Goal: Complete application form

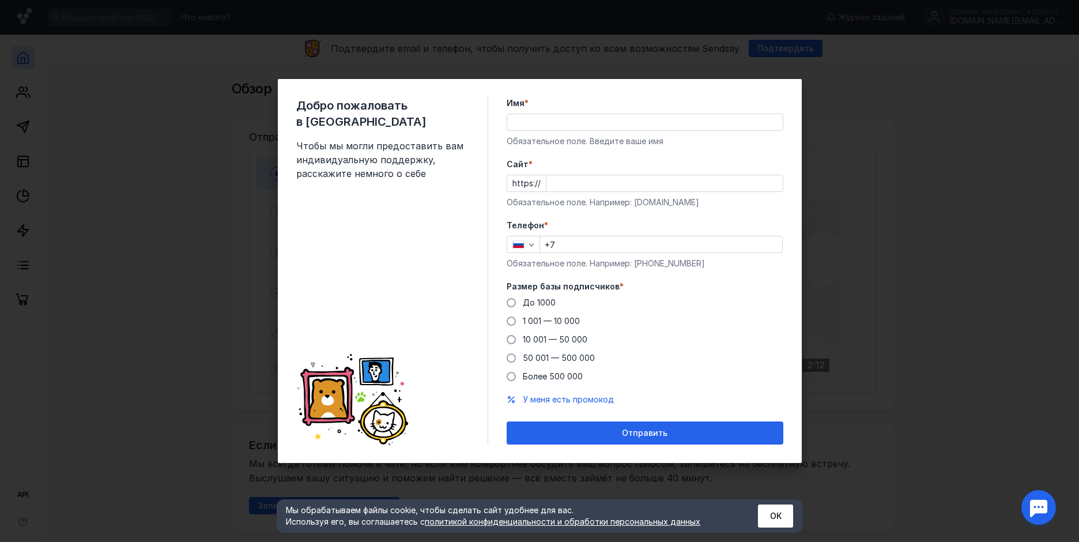
click at [547, 117] on input "Имя *" at bounding box center [645, 122] width 276 height 16
type input "J"
type input "[PERSON_NAME]"
click at [595, 244] on input "+7" at bounding box center [661, 244] width 242 height 16
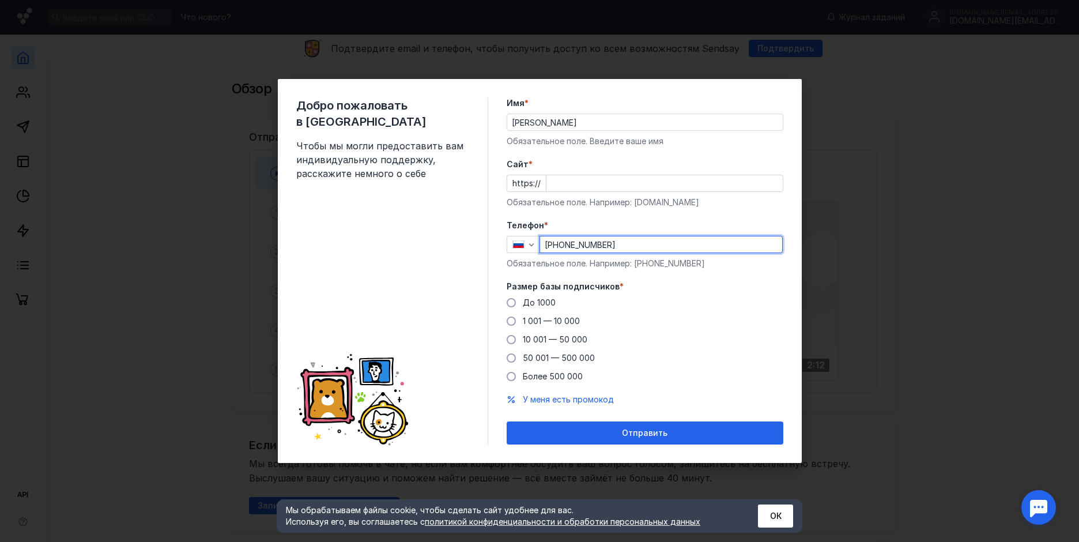
type input "[PHONE_NUMBER]"
click at [598, 191] on input "Cайт *" at bounding box center [665, 183] width 236 height 16
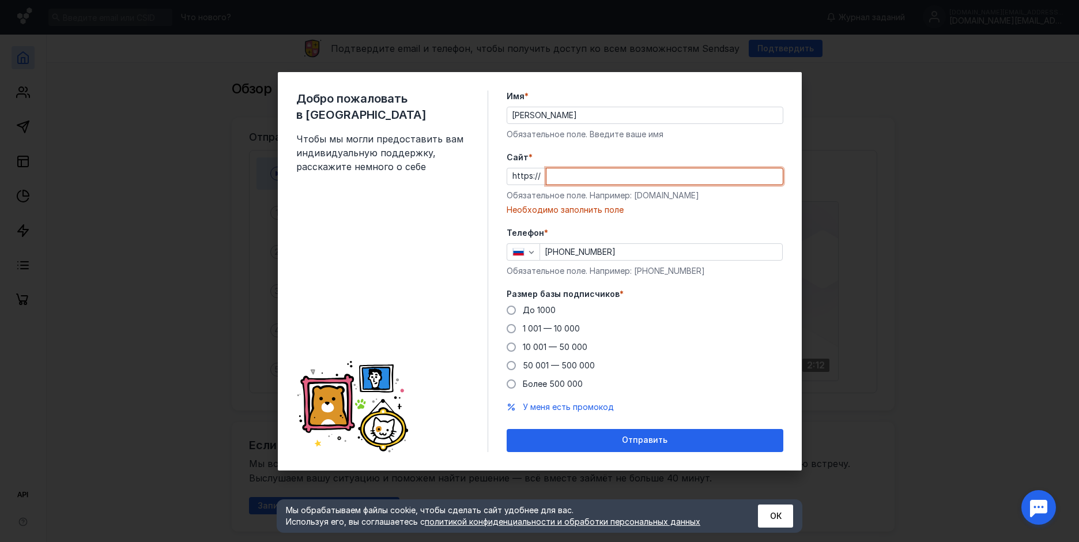
paste input "[DOMAIN_NAME][URL]"
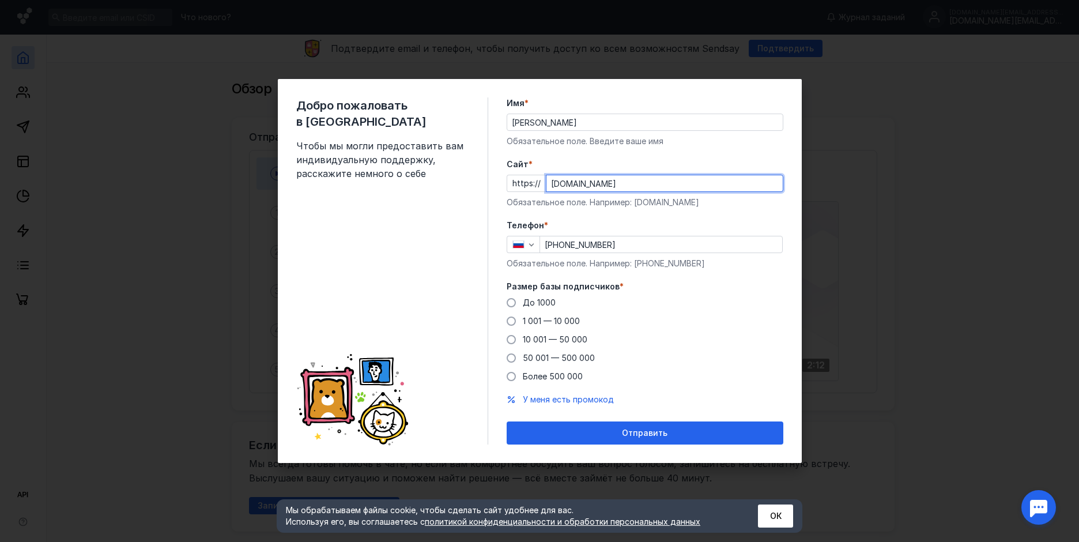
type input "[DOMAIN_NAME]"
click at [572, 320] on span "1 001 — 10 000" at bounding box center [551, 321] width 57 height 10
click at [0, 0] on input "1 001 — 10 000" at bounding box center [0, 0] width 0 height 0
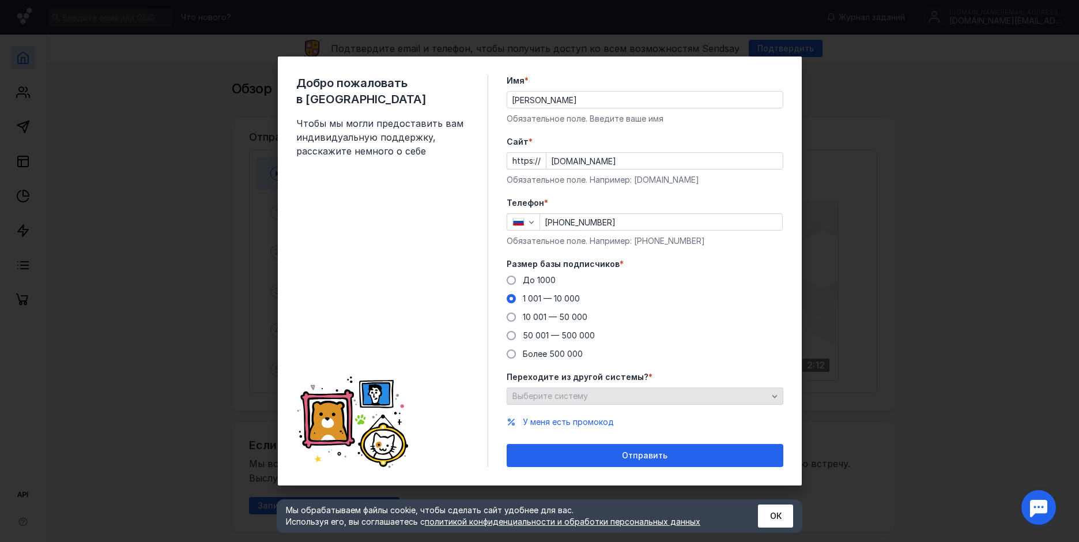
click at [601, 395] on div "Выберите систему" at bounding box center [640, 396] width 261 height 10
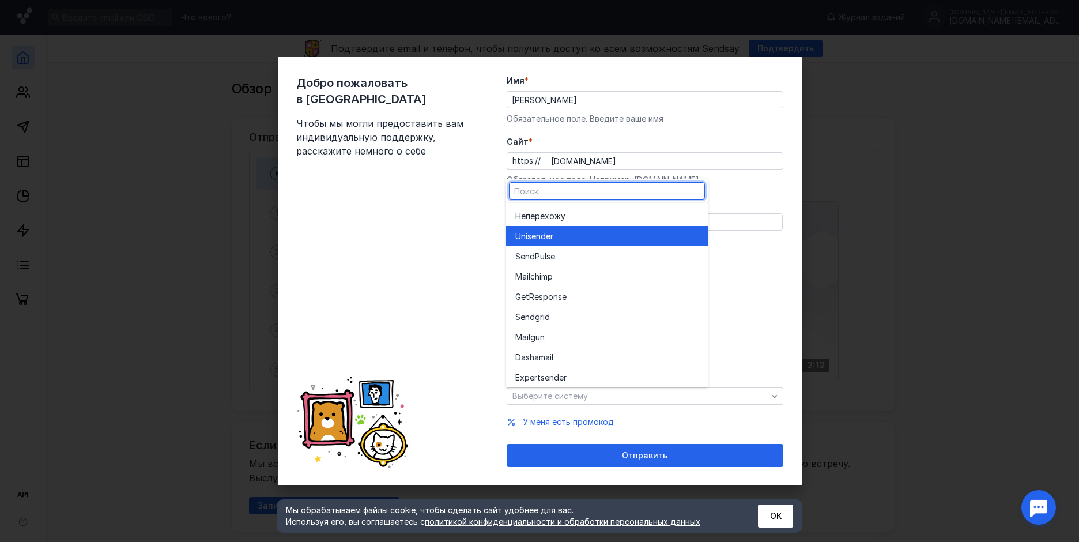
click at [547, 235] on span "Unisende" at bounding box center [532, 237] width 35 height 12
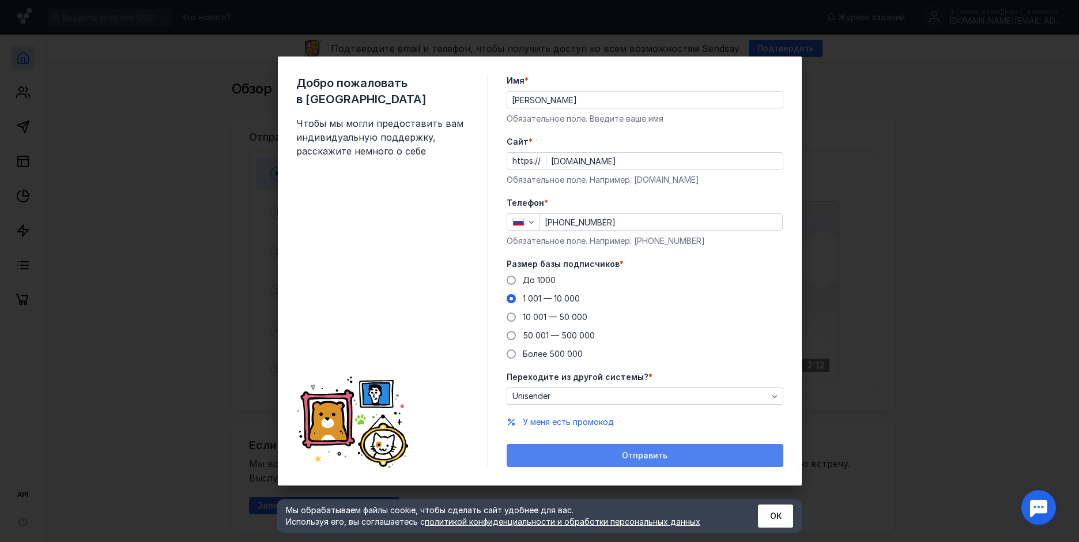
click at [643, 451] on span "Отправить" at bounding box center [645, 456] width 46 height 10
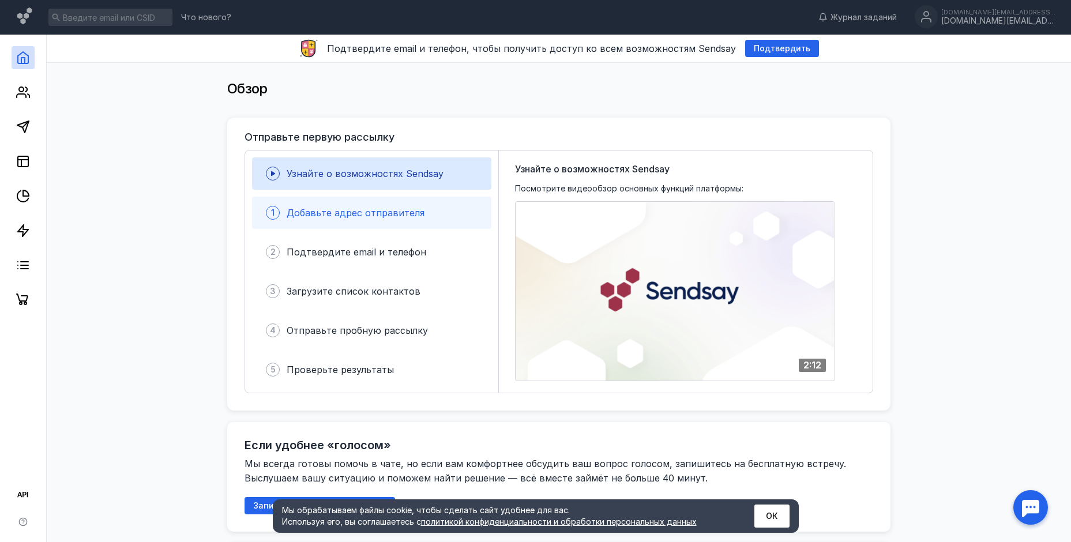
click at [348, 209] on span "Добавьте адрес отправителя" at bounding box center [356, 213] width 138 height 12
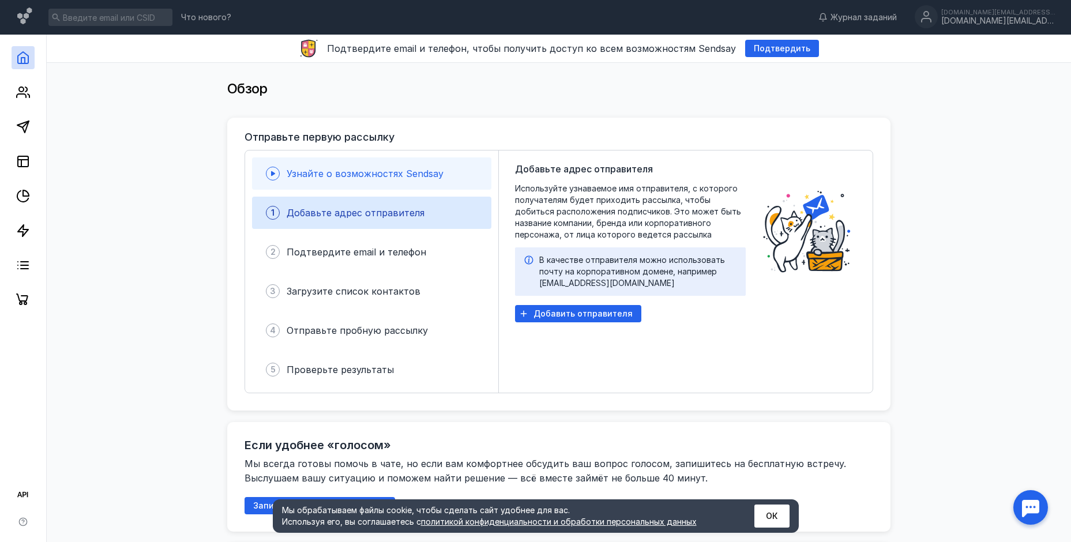
click at [346, 174] on span "Узнайте о возможностях Sendsay" at bounding box center [365, 174] width 157 height 12
